Goal: Find specific page/section: Find specific page/section

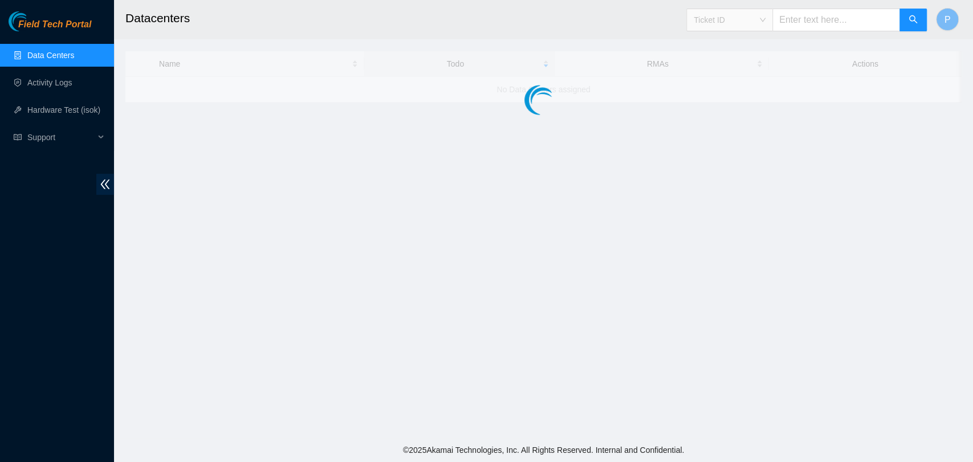
click at [766, 13] on span "Ticket ID" at bounding box center [730, 19] width 72 height 17
click at [753, 82] on div "Rack Number" at bounding box center [741, 78] width 72 height 13
click at [819, 15] on input "text" at bounding box center [837, 20] width 128 height 23
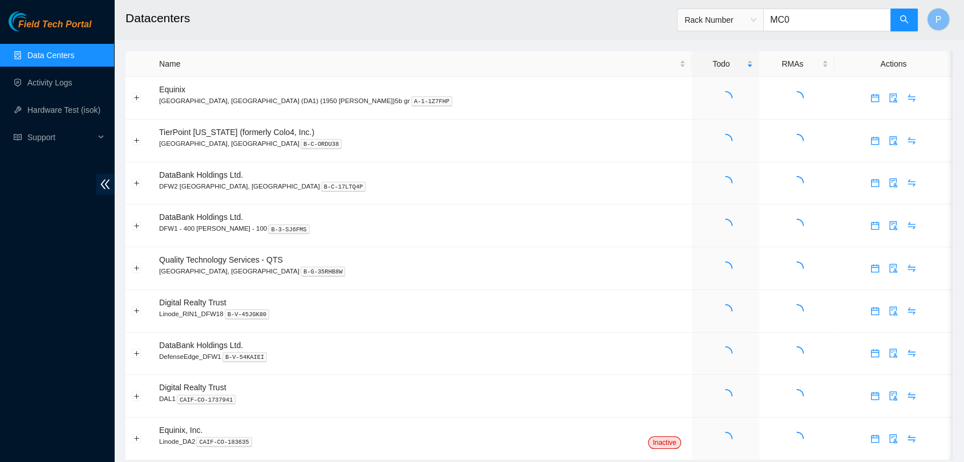
type input "MC04"
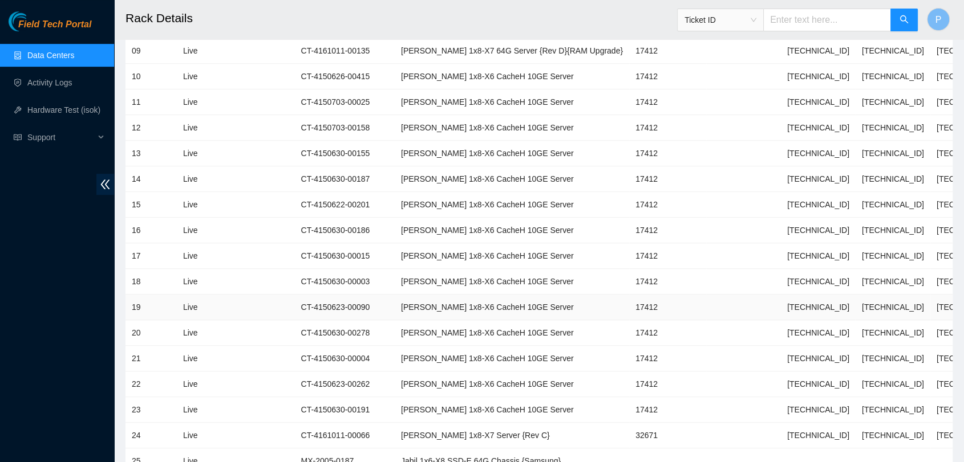
scroll to position [660, 0]
